Goal: Task Accomplishment & Management: Manage account settings

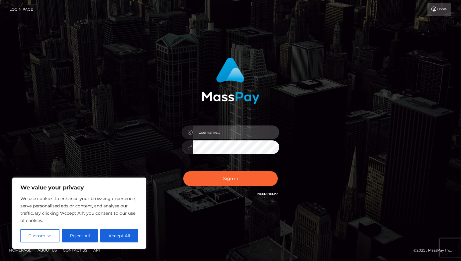
click at [212, 131] on input "text" at bounding box center [236, 133] width 87 height 14
type input "[EMAIL_ADDRESS][DOMAIN_NAME]"
click at [225, 131] on input "[EMAIL_ADDRESS][DOMAIN_NAME]" at bounding box center [236, 133] width 87 height 14
click at [93, 235] on button "Reject All" at bounding box center [80, 235] width 36 height 13
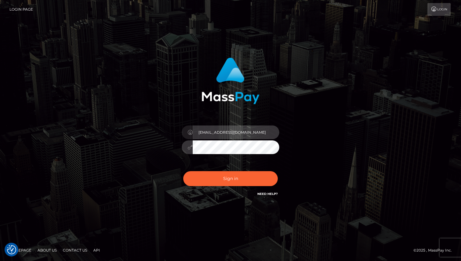
click at [256, 137] on input "[EMAIL_ADDRESS][DOMAIN_NAME]" at bounding box center [236, 133] width 87 height 14
click at [256, 137] on input "text" at bounding box center [236, 133] width 87 height 14
type input "[DOMAIN_NAME]"
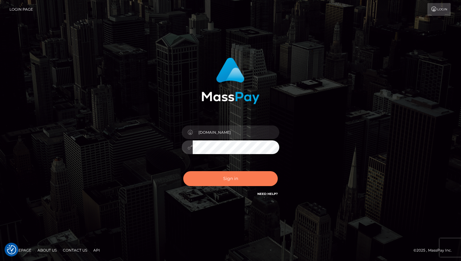
click at [233, 176] on button "Sign in" at bounding box center [230, 178] width 95 height 15
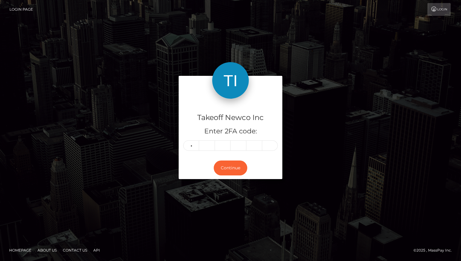
type input "3"
type input "4"
type input "8"
type input "7"
type input "1"
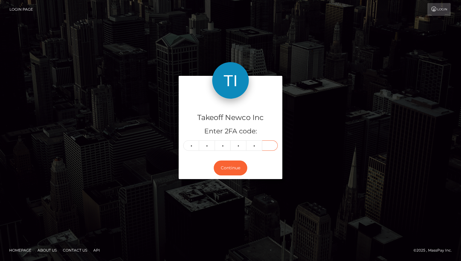
type input "4"
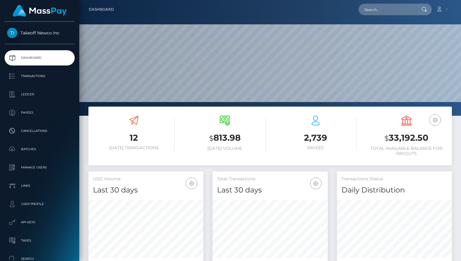
scroll to position [108, 115]
